Goal: Transaction & Acquisition: Purchase product/service

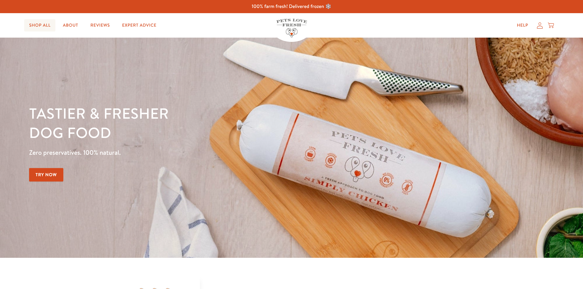
drag, startPoint x: 0, startPoint y: 0, endPoint x: 33, endPoint y: 25, distance: 41.7
click at [33, 25] on link "Shop All" at bounding box center [39, 25] width 31 height 12
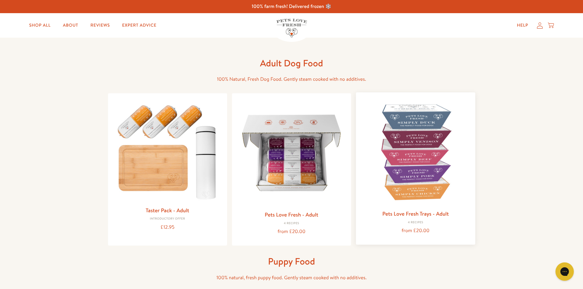
click at [430, 143] on img at bounding box center [415, 151] width 109 height 109
